Goal: Task Accomplishment & Management: Use online tool/utility

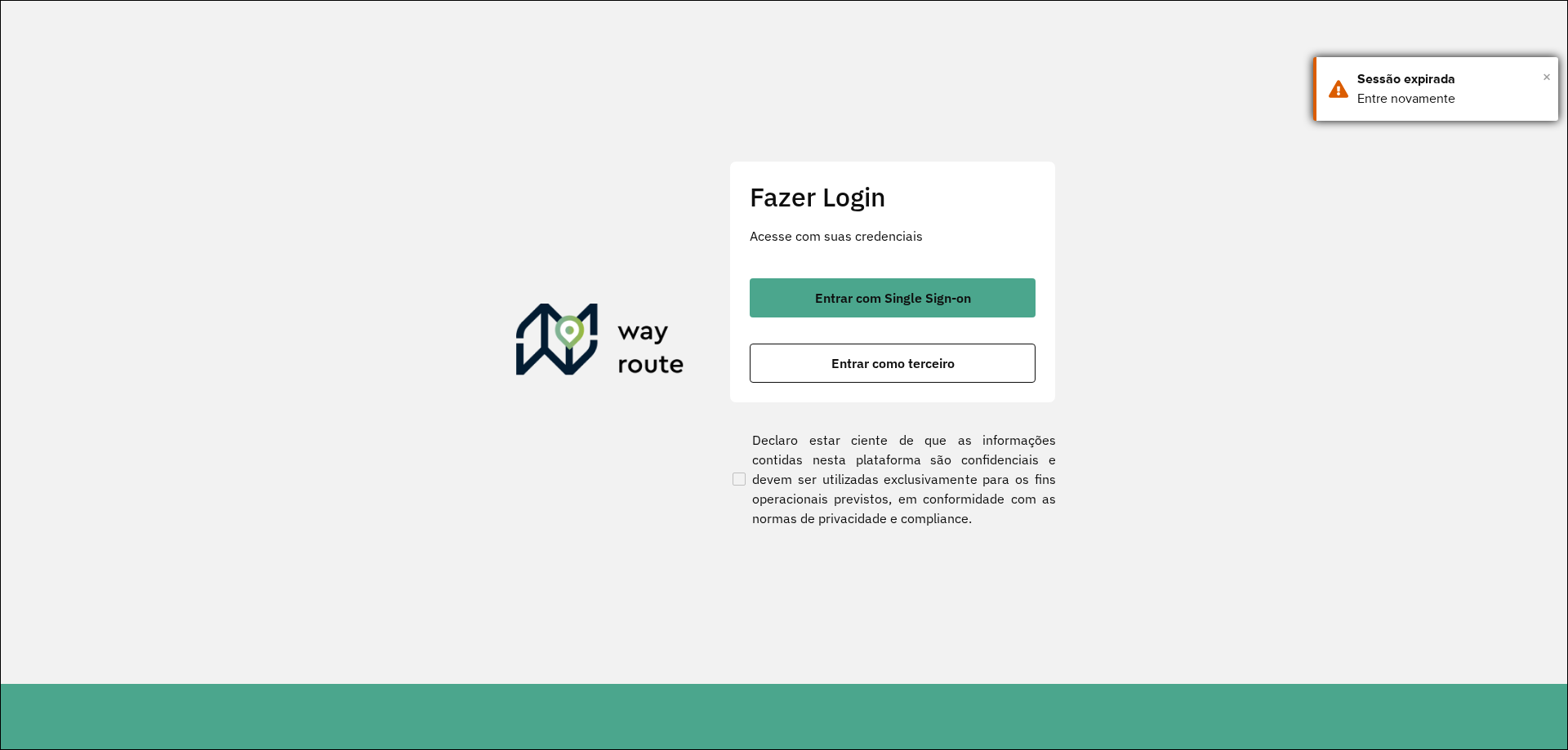
click at [1547, 76] on span "×" at bounding box center [1546, 77] width 8 height 25
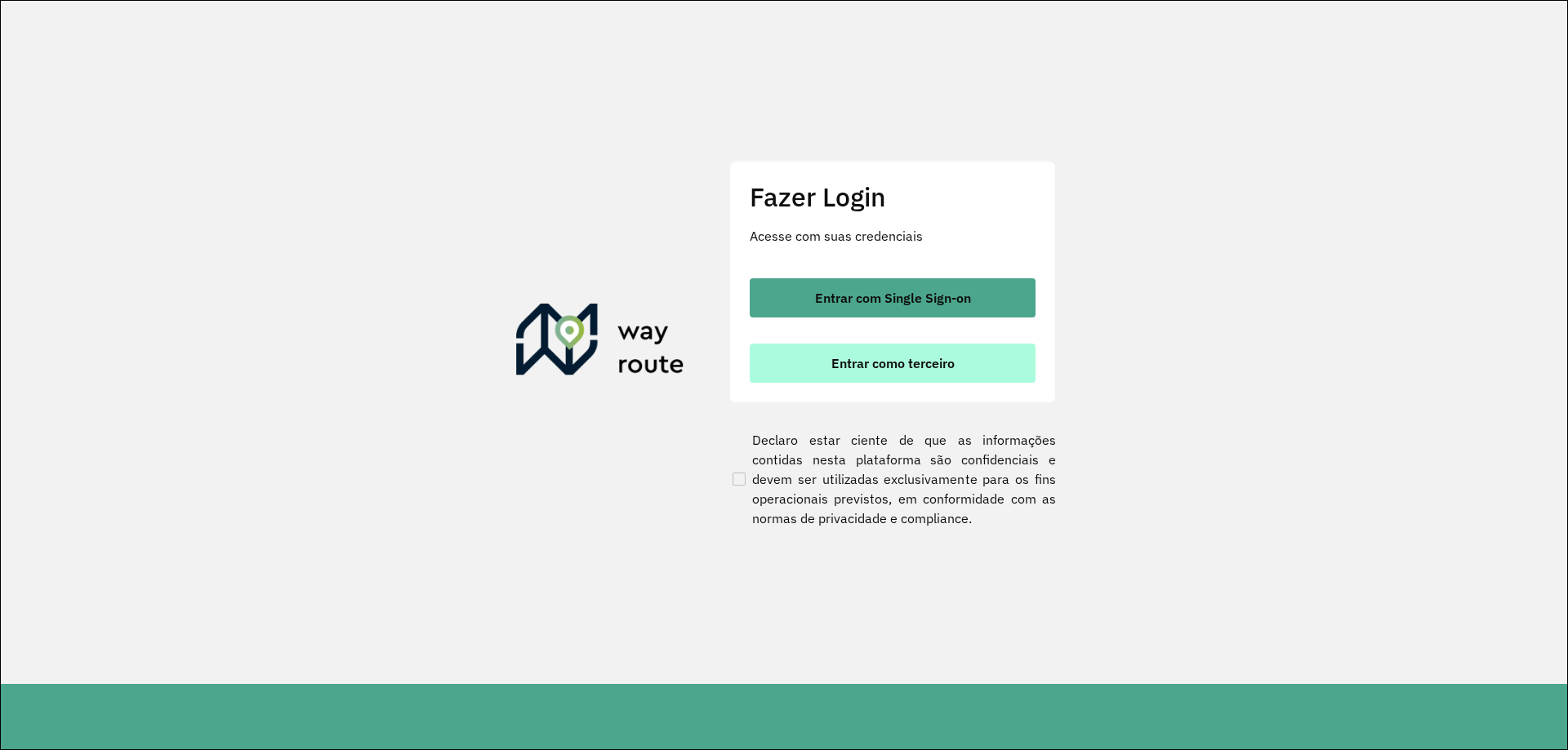
click at [915, 360] on span "Entrar como terceiro" at bounding box center [893, 363] width 123 height 13
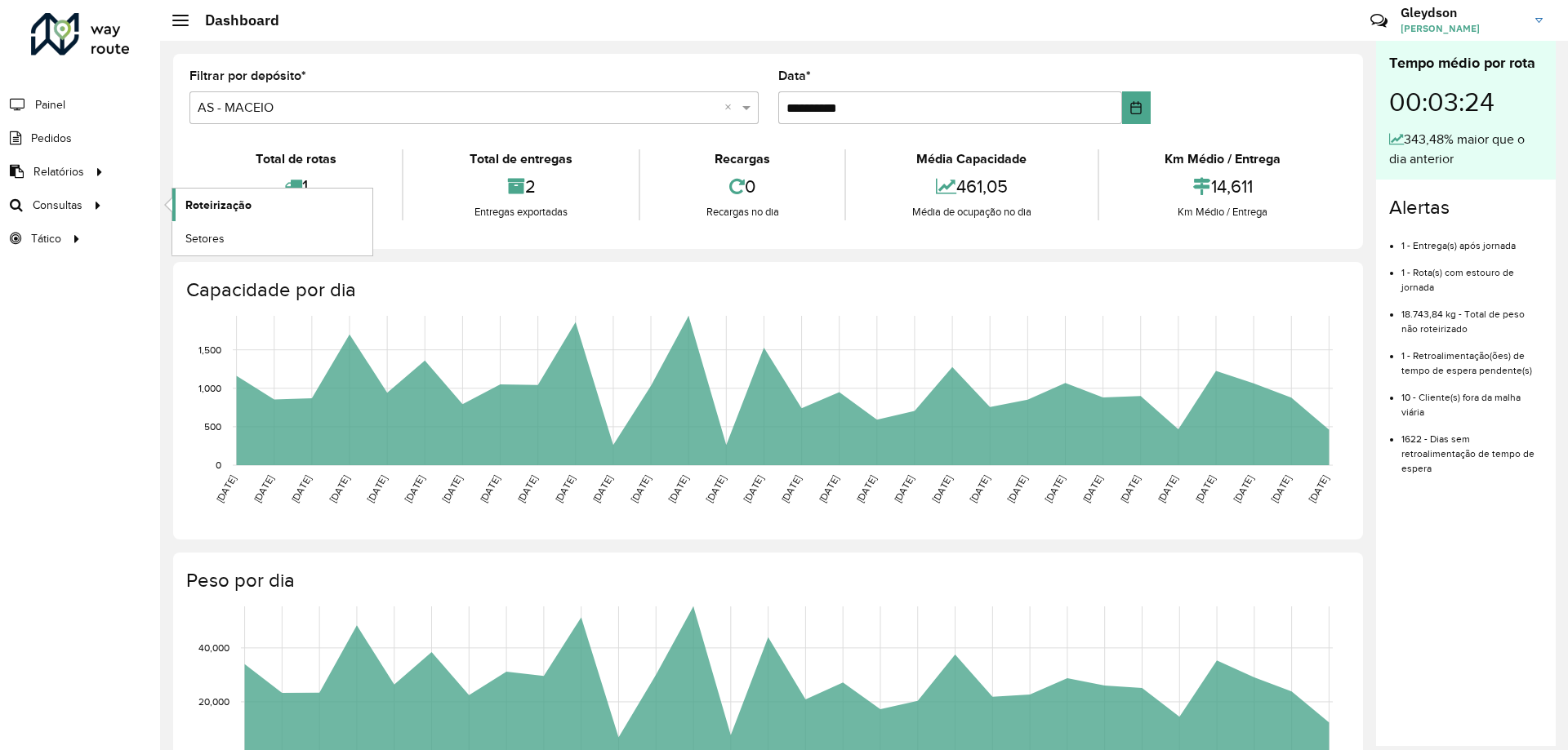
click at [205, 204] on span "Roteirização" at bounding box center [218, 204] width 66 height 17
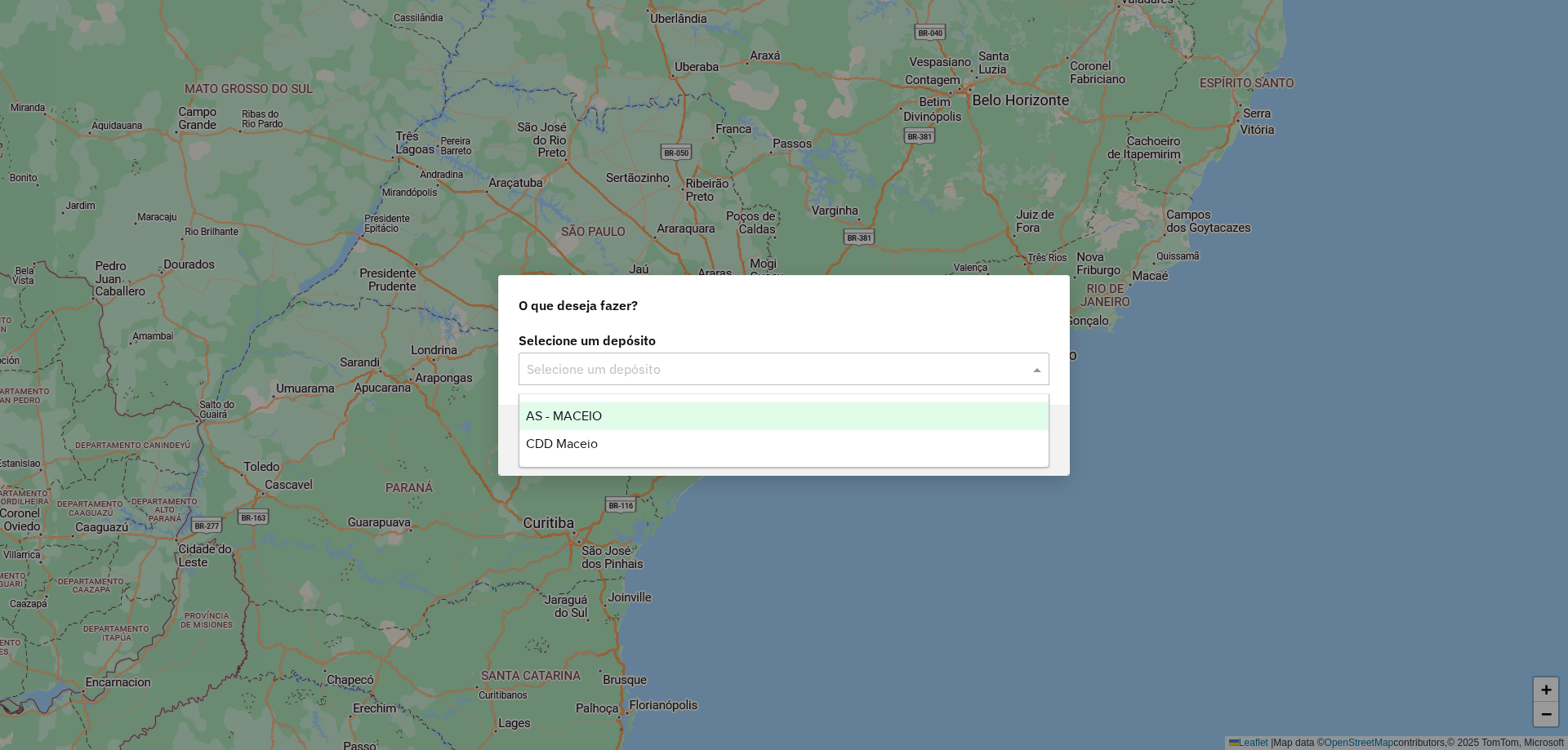
click at [1011, 372] on div at bounding box center [784, 369] width 531 height 21
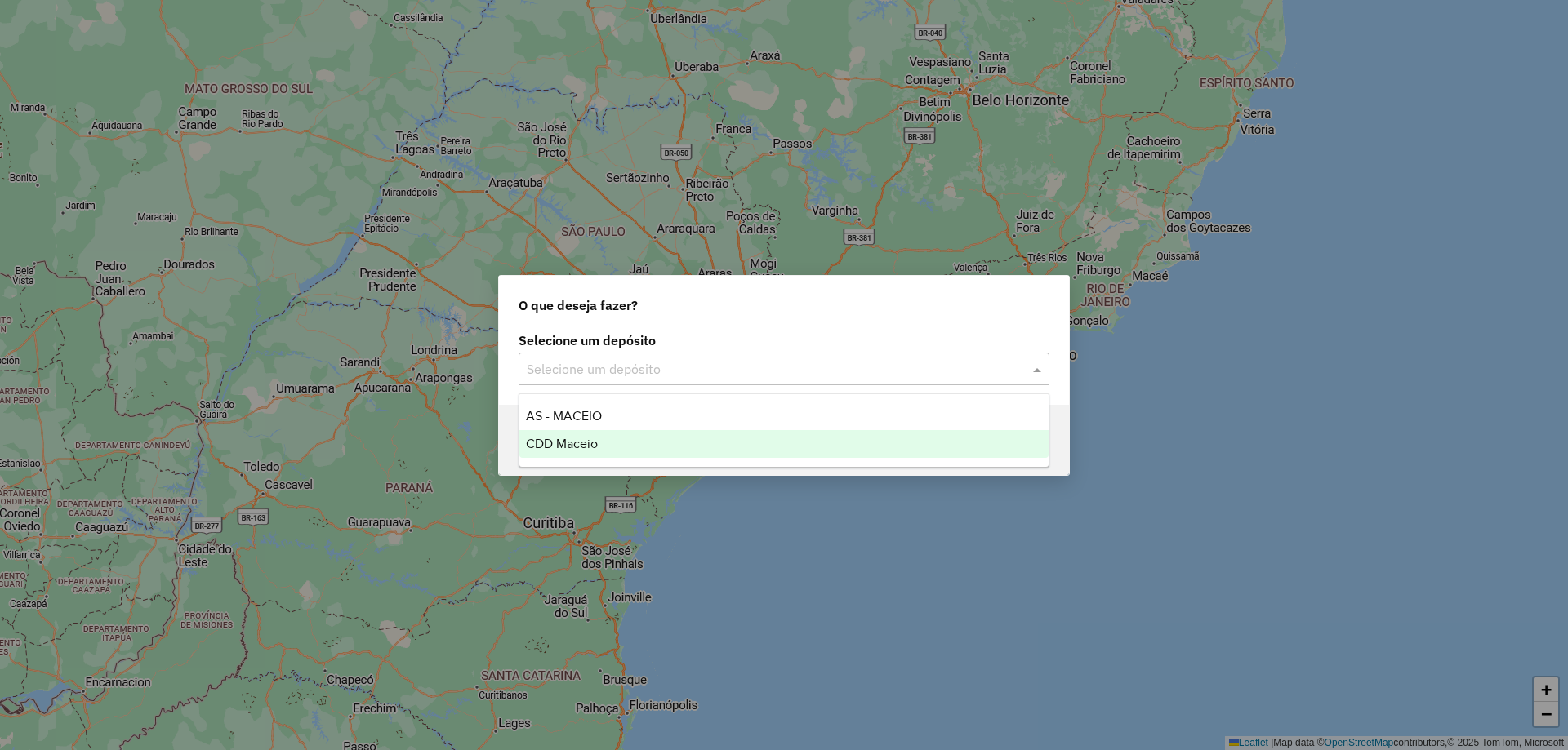
click at [569, 452] on div "CDD Maceio" at bounding box center [784, 443] width 529 height 27
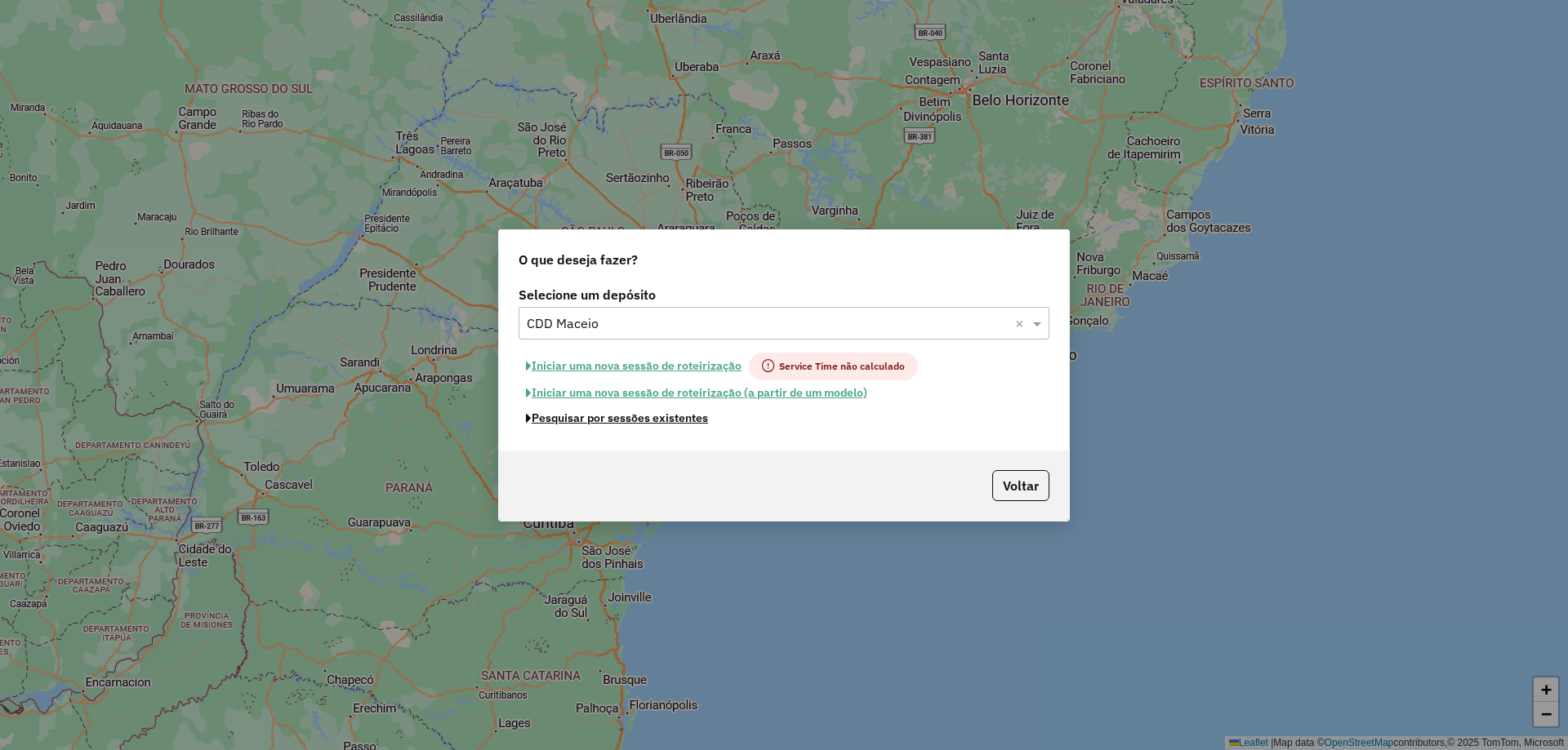
click at [593, 418] on button "Pesquisar por sessões existentes" at bounding box center [616, 418] width 197 height 26
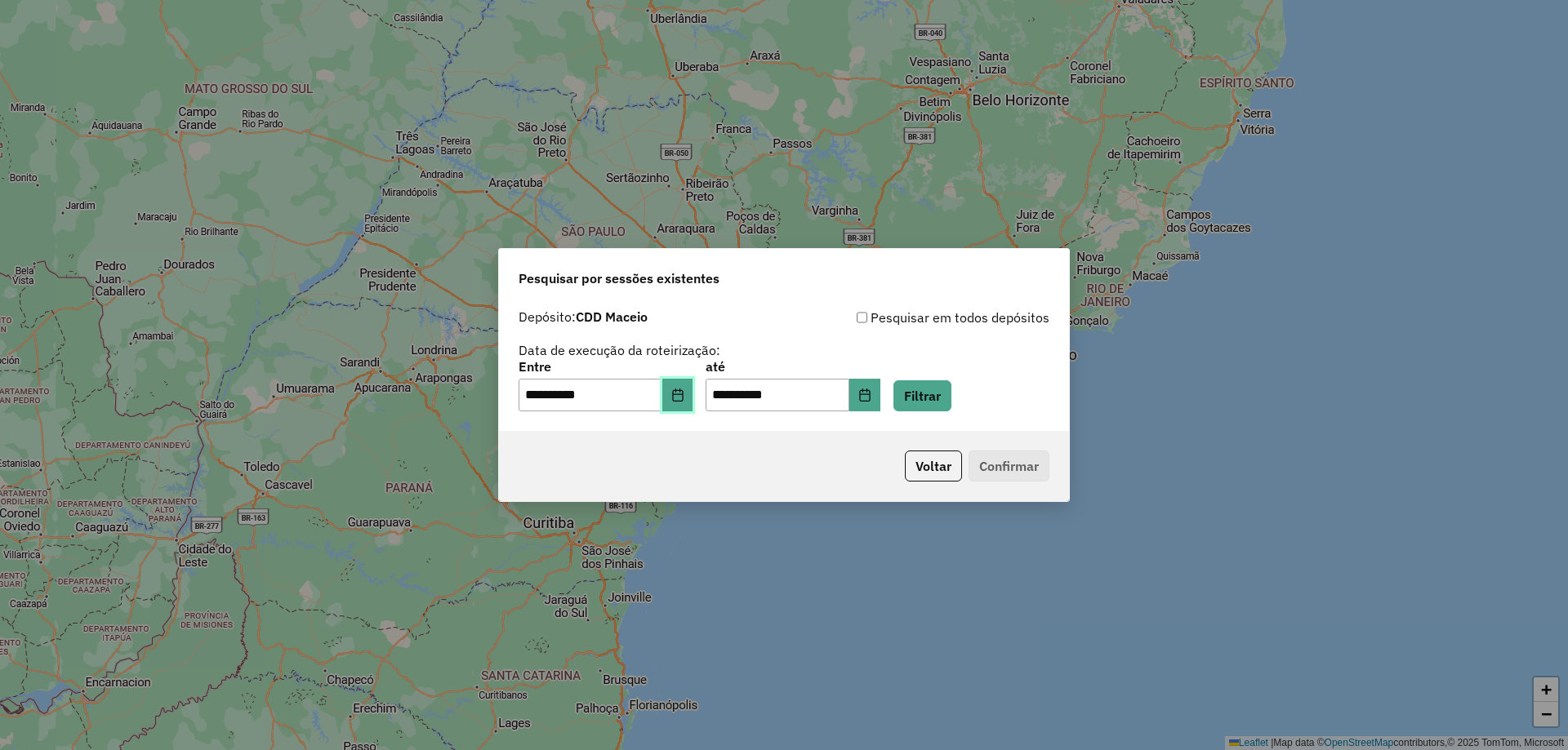
click at [693, 398] on button "Choose Date" at bounding box center [677, 395] width 31 height 33
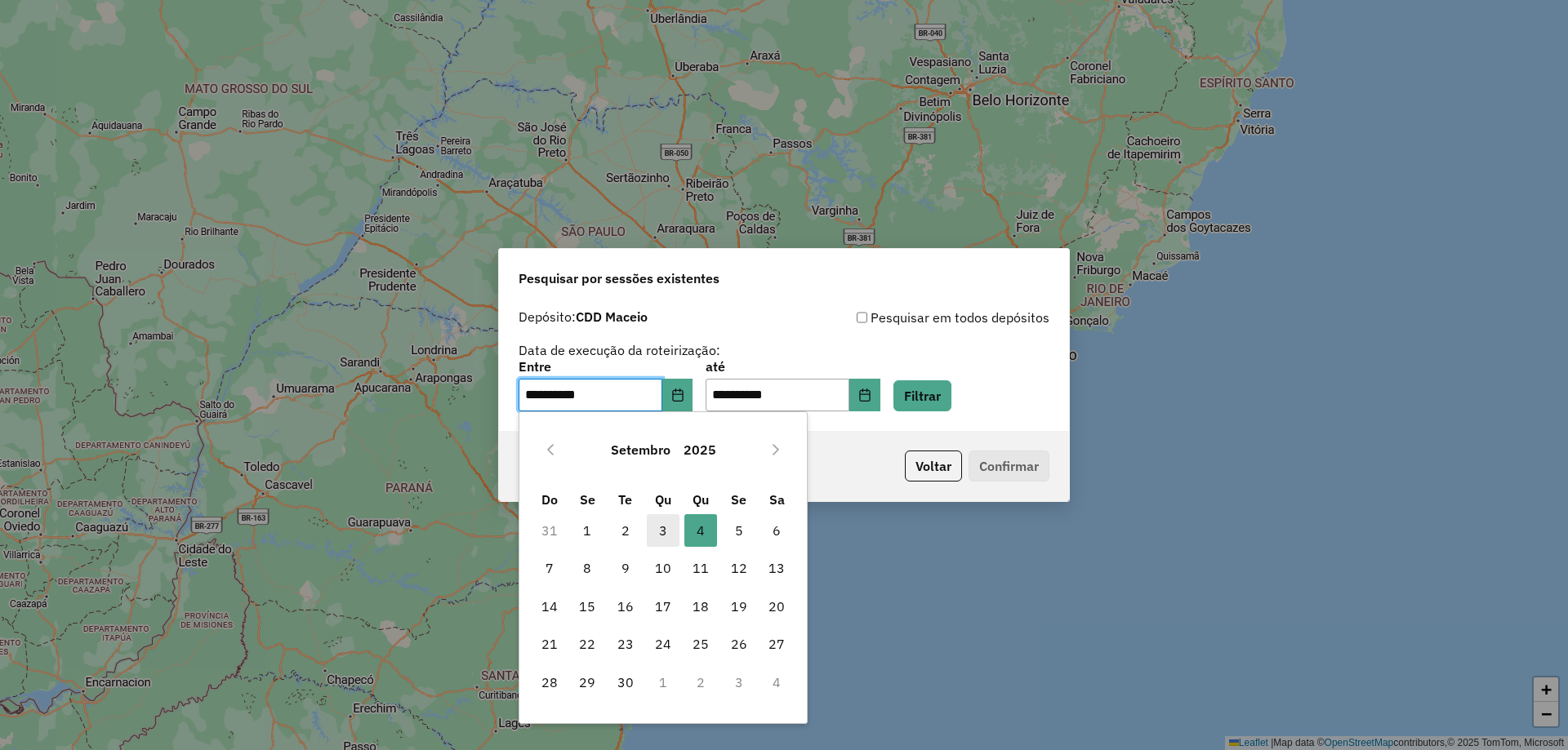
click at [659, 530] on span "3" at bounding box center [663, 531] width 33 height 33
type input "**********"
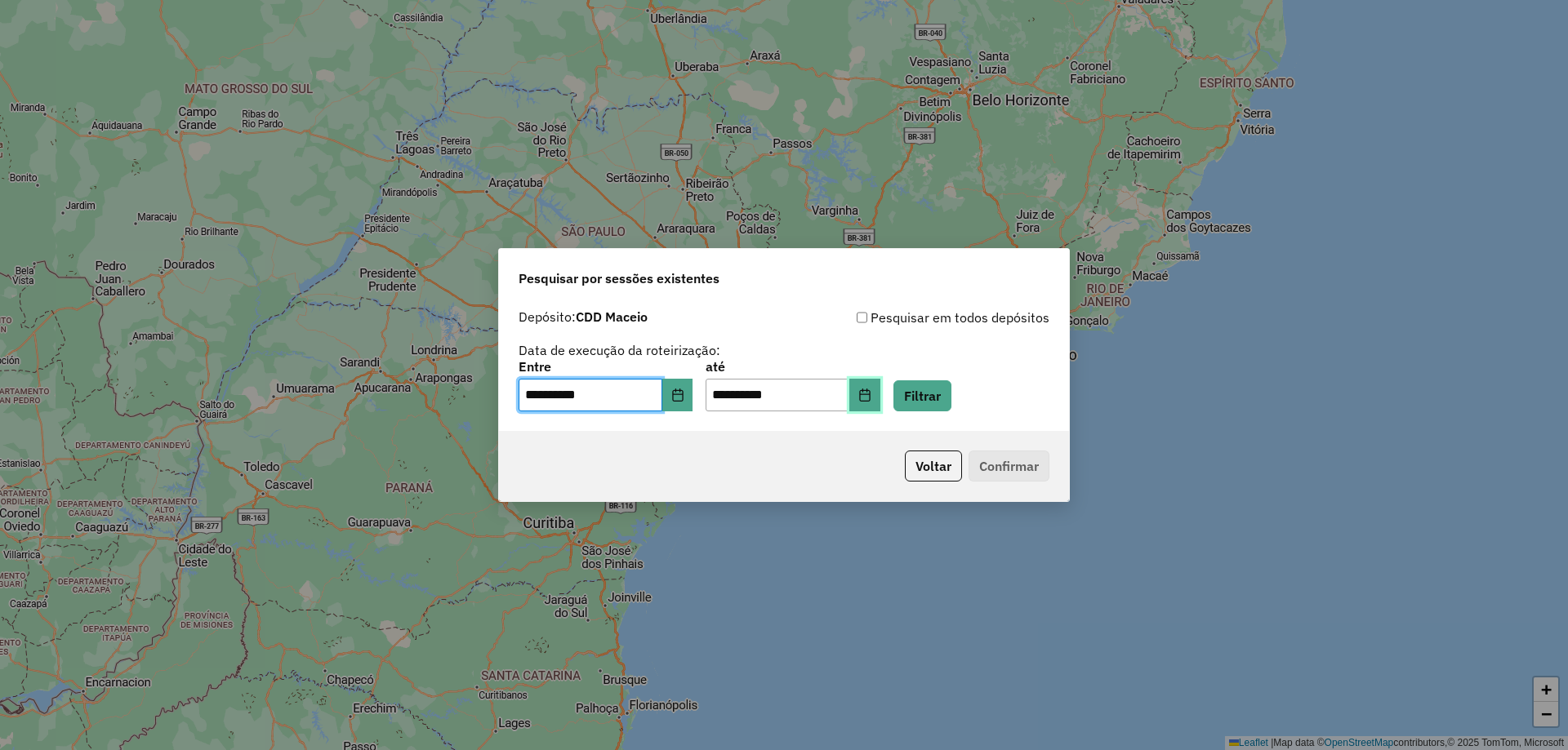
click at [881, 405] on button "Choose Date" at bounding box center [864, 395] width 31 height 33
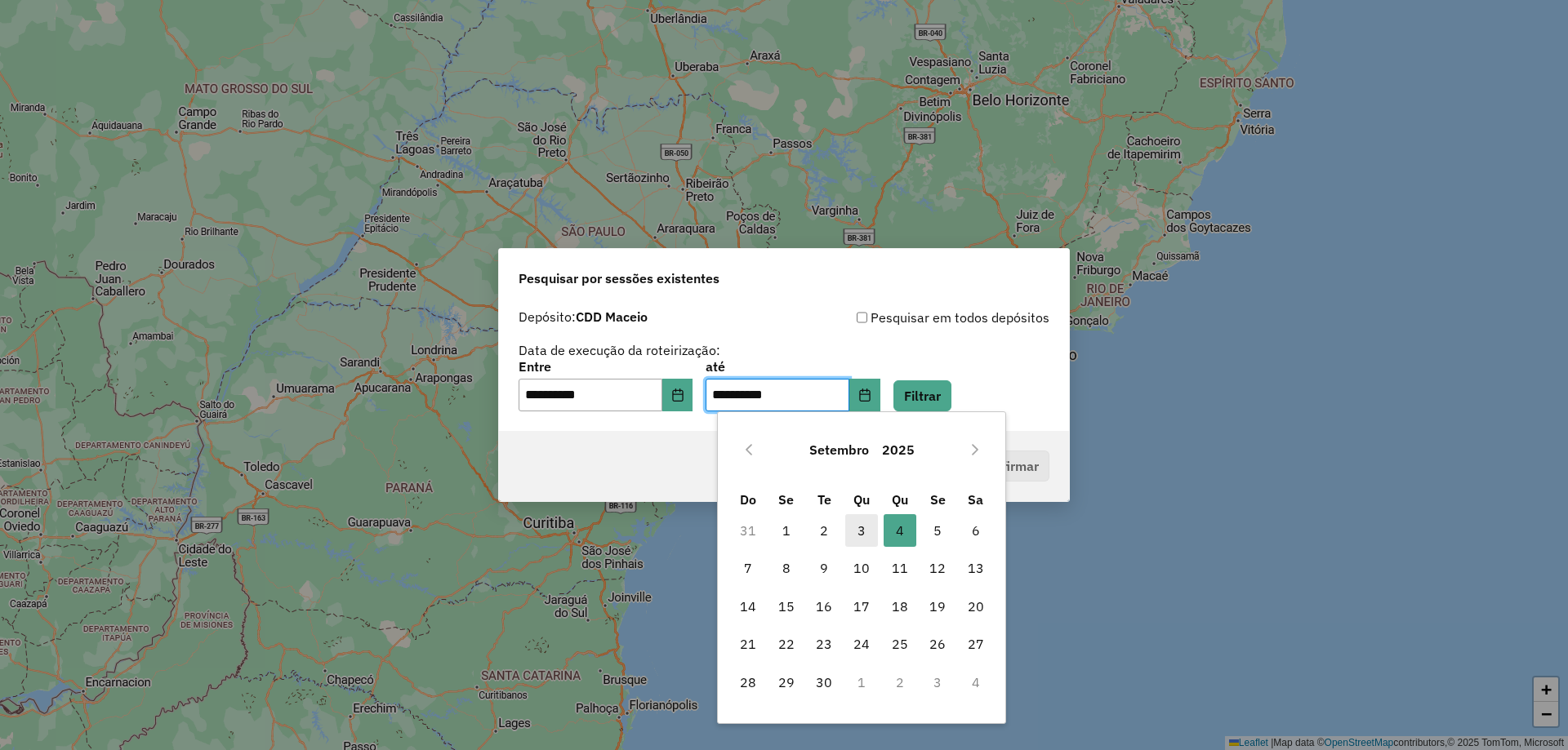
click at [857, 530] on span "3" at bounding box center [861, 531] width 33 height 33
type input "**********"
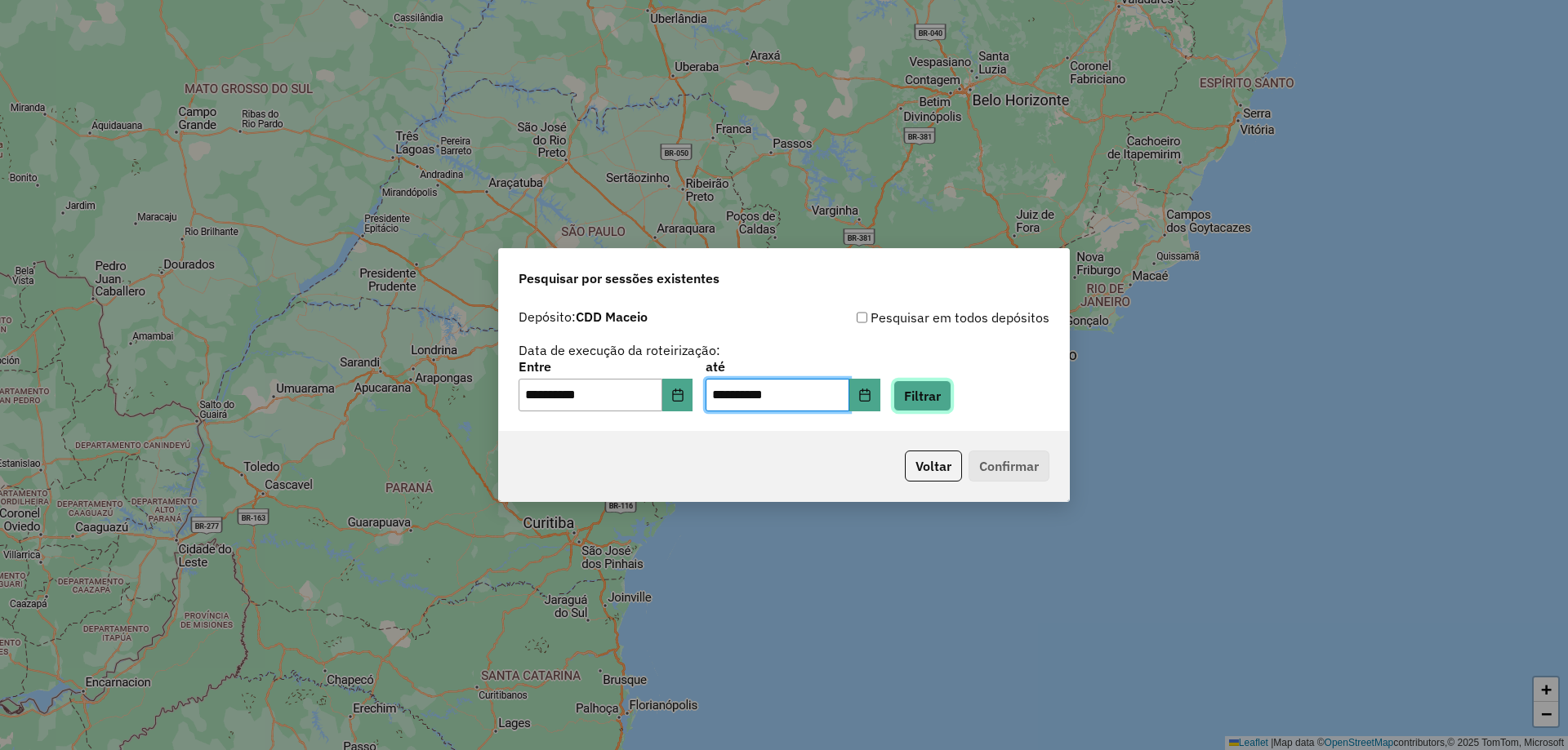
click at [933, 397] on button "Filtrar" at bounding box center [922, 396] width 58 height 31
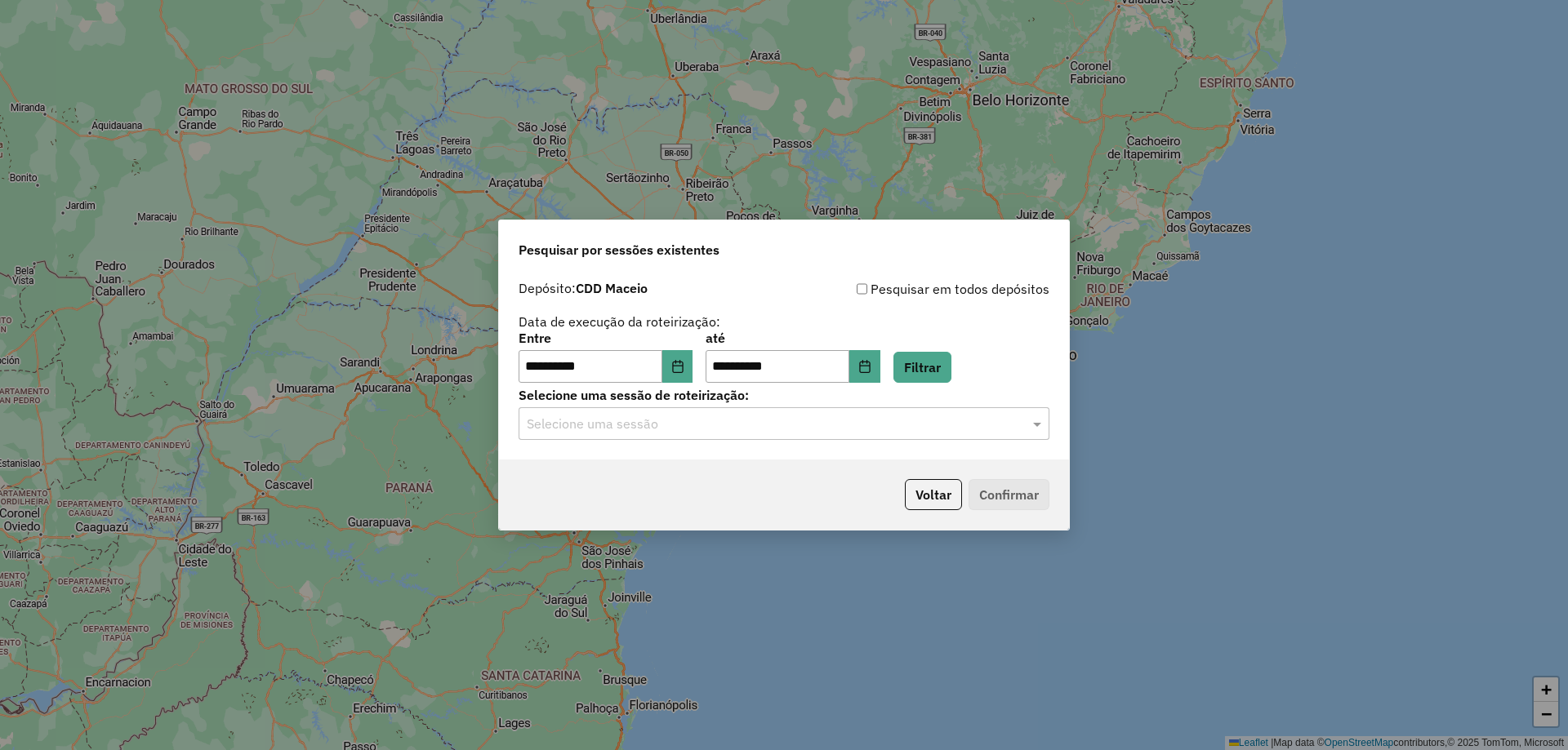
click at [847, 435] on div "Selecione uma sessão" at bounding box center [784, 423] width 531 height 33
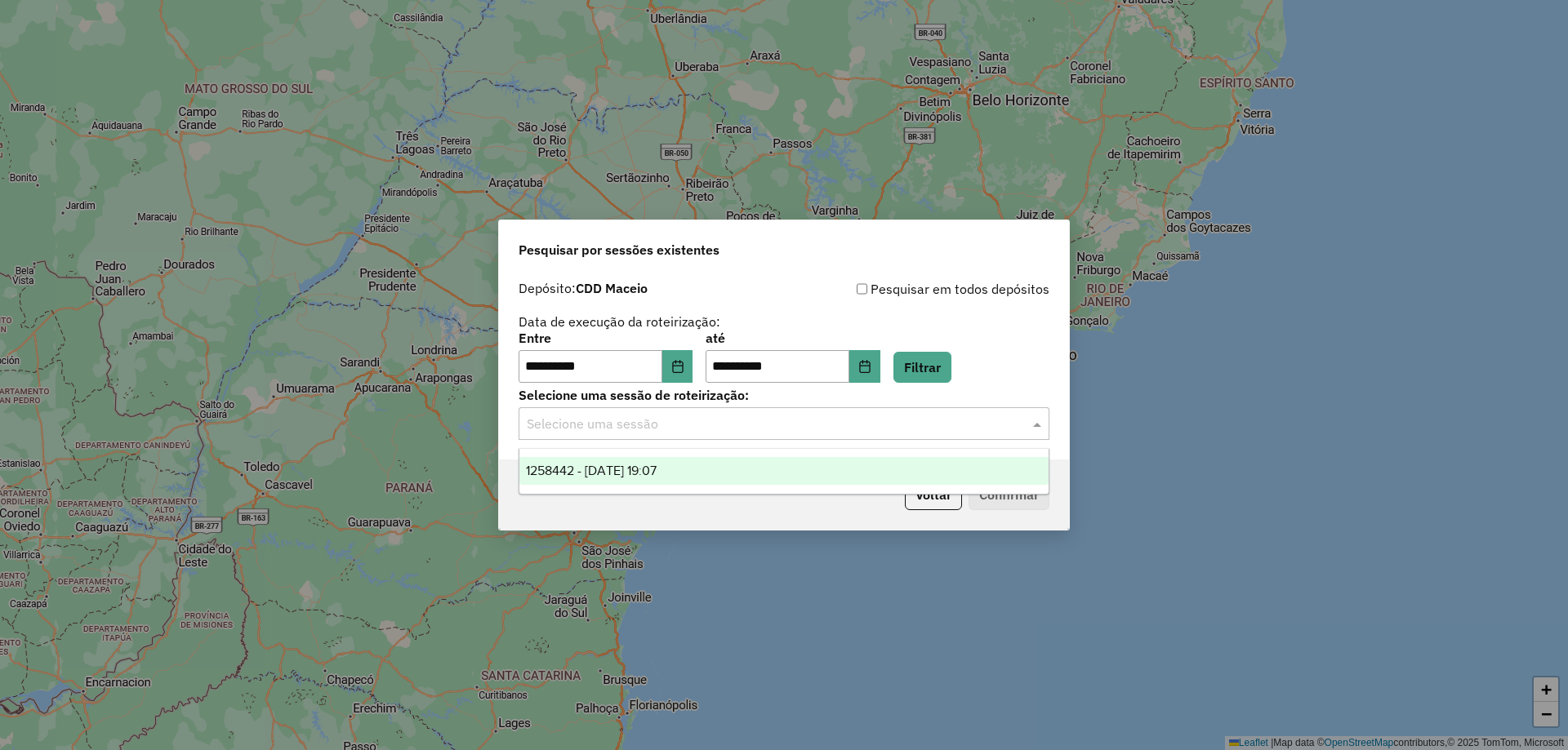
click at [730, 470] on div "1258442 - 03/09/2025 19:07" at bounding box center [784, 471] width 529 height 27
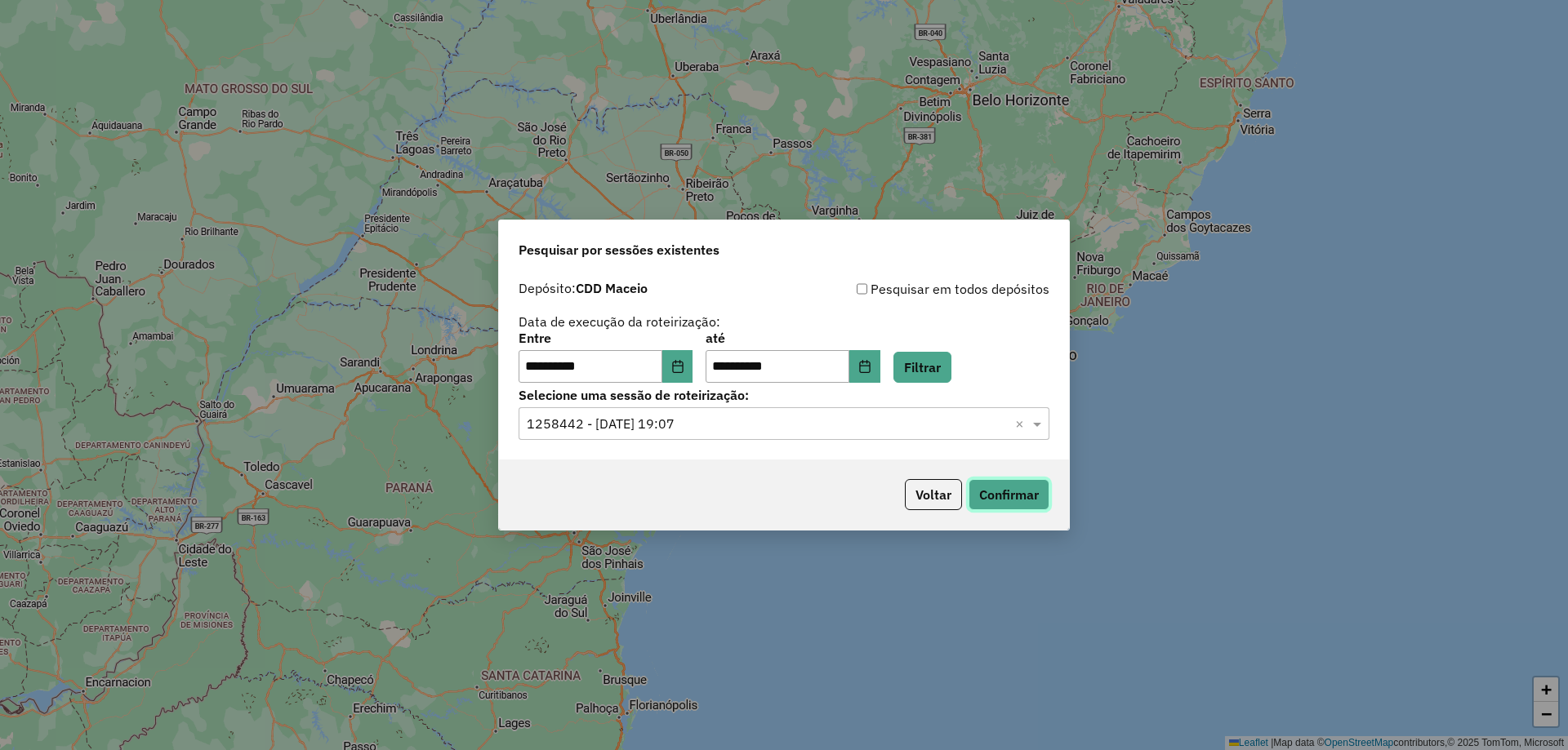
click at [992, 491] on button "Confirmar" at bounding box center [1009, 494] width 81 height 31
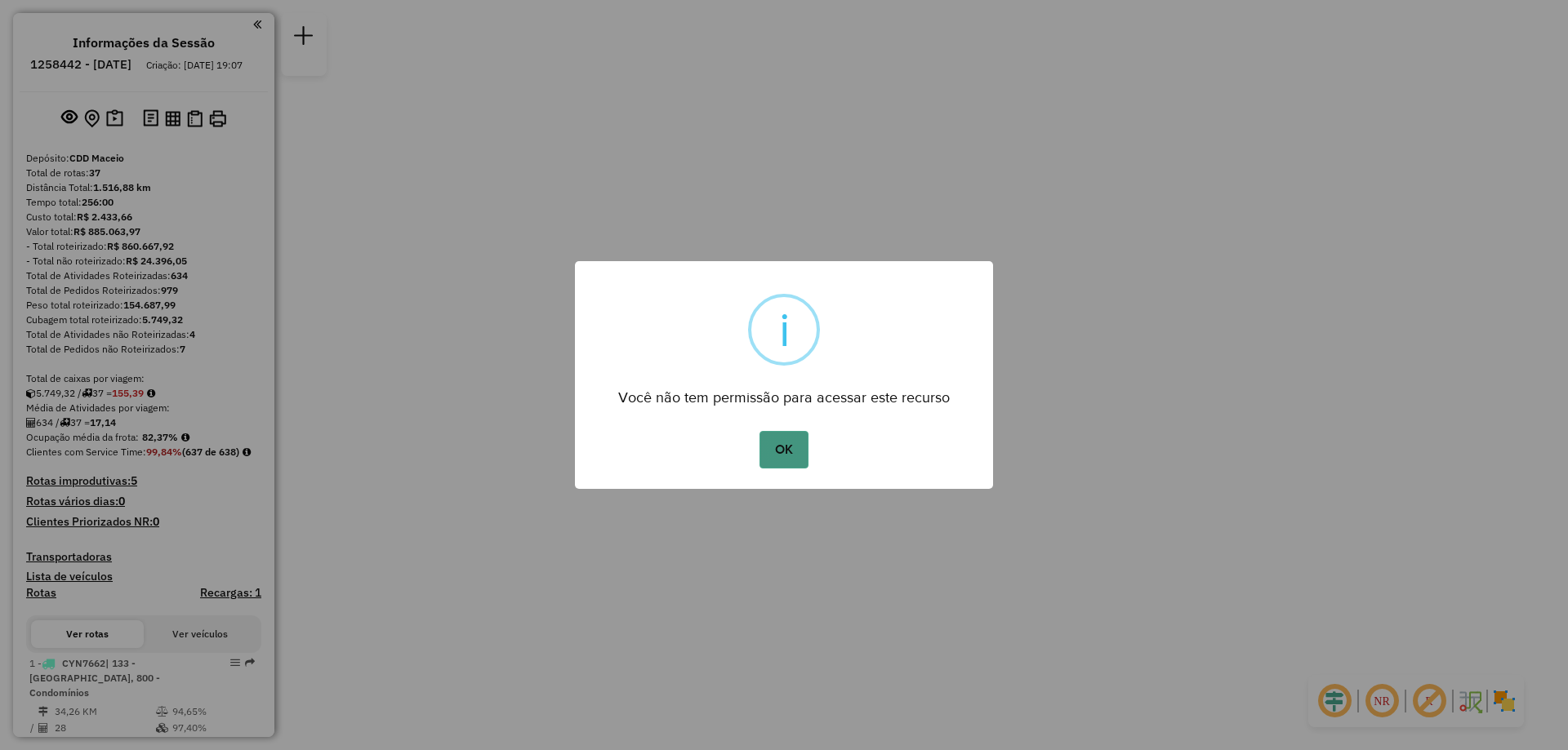
click at [790, 453] on button "OK" at bounding box center [784, 449] width 48 height 38
